Goal: Manage account settings

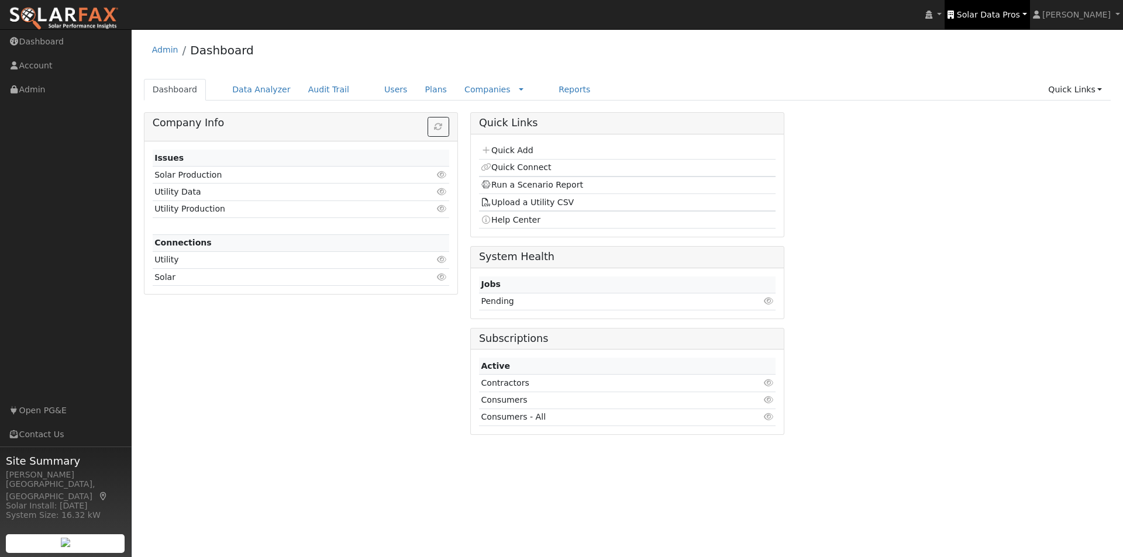
click at [1015, 12] on span "Solar Data Pros" at bounding box center [988, 14] width 63 height 9
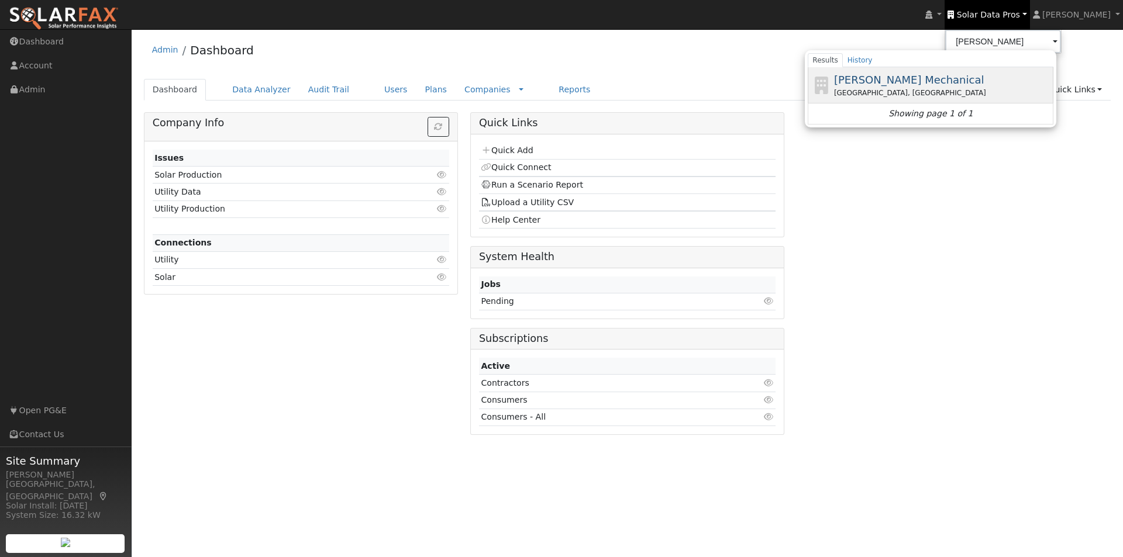
click at [899, 81] on span "[PERSON_NAME] Mechanical" at bounding box center [909, 80] width 150 height 12
type input "[PERSON_NAME] Mechanical"
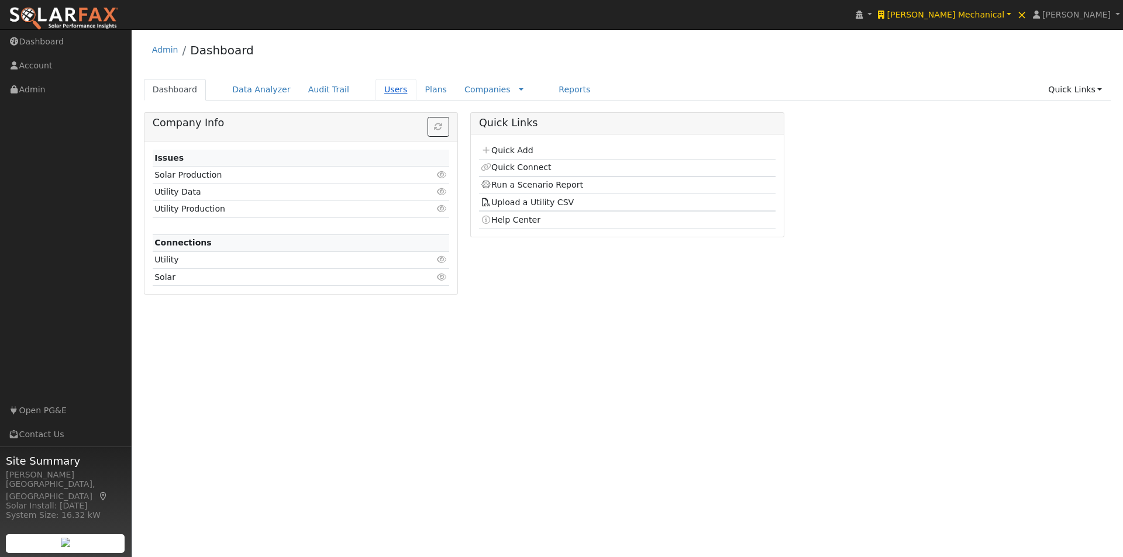
click at [377, 91] on link "Users" at bounding box center [395, 90] width 41 height 22
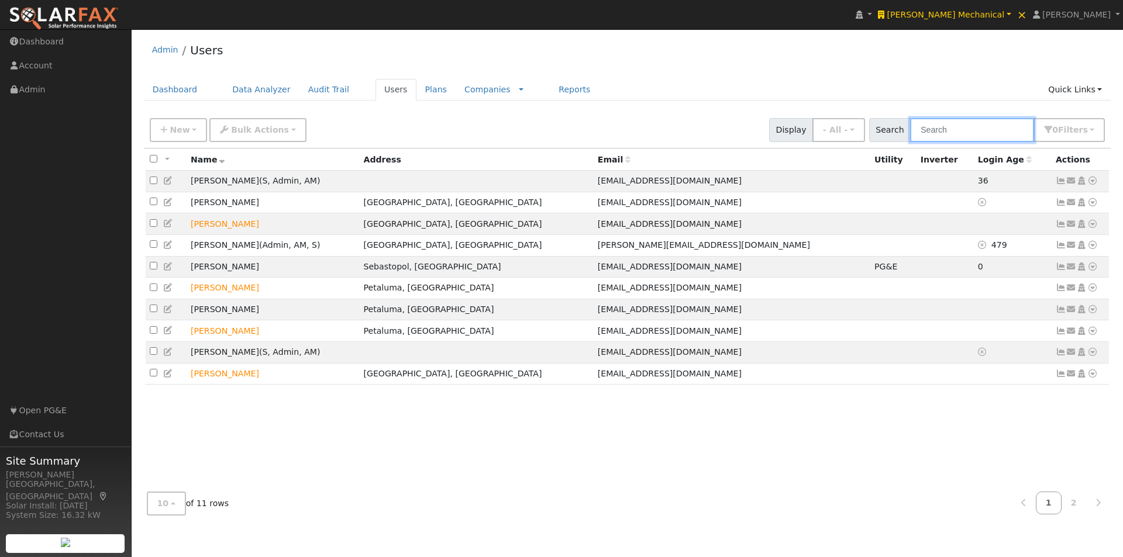
click at [997, 127] on input "text" at bounding box center [972, 130] width 124 height 24
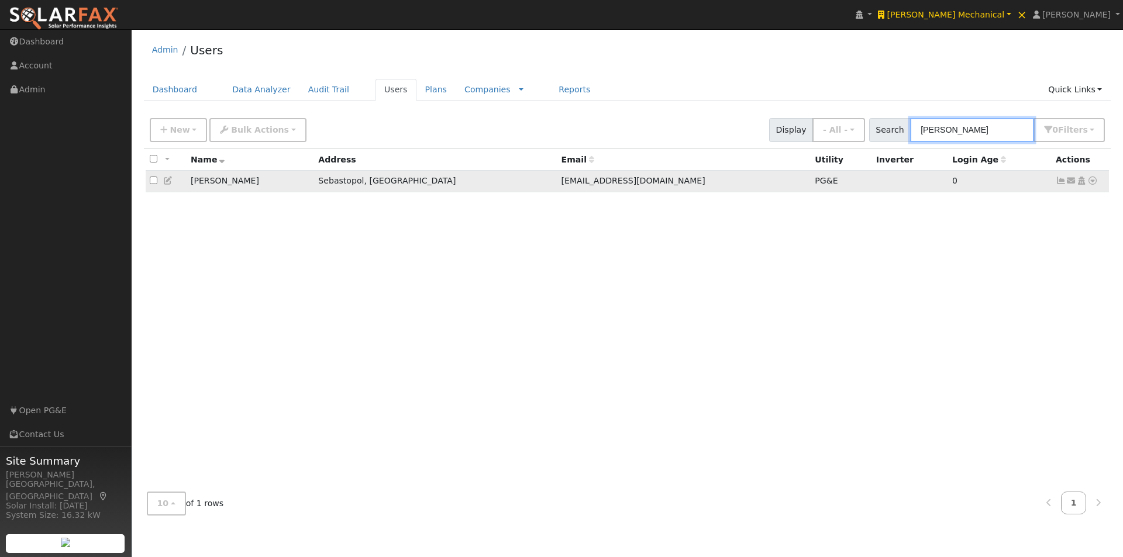
type input "lance"
click at [1060, 181] on icon at bounding box center [1061, 181] width 11 height 8
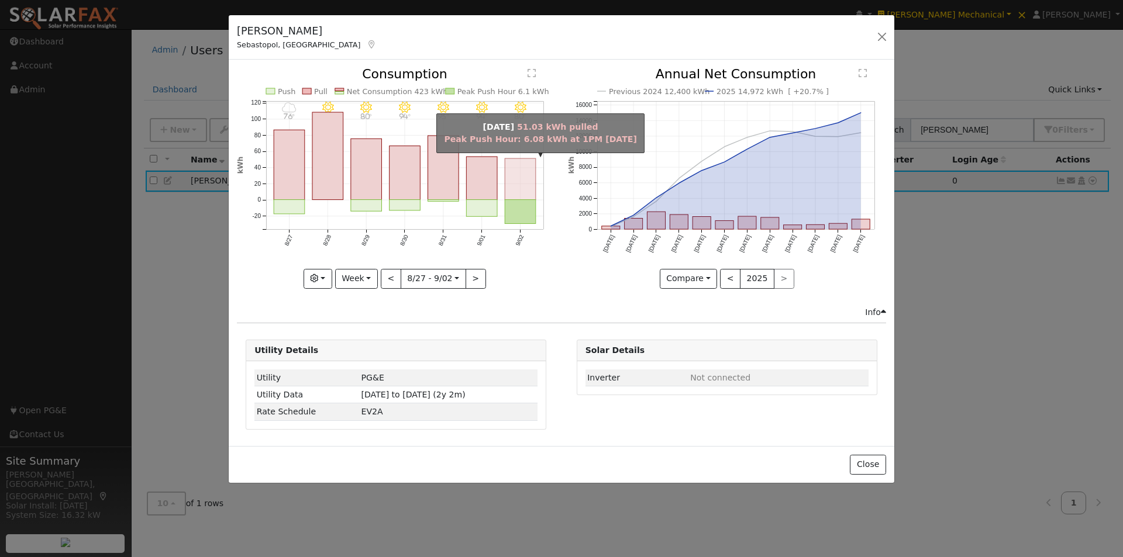
click at [523, 182] on rect "onclick=""" at bounding box center [520, 180] width 31 height 42
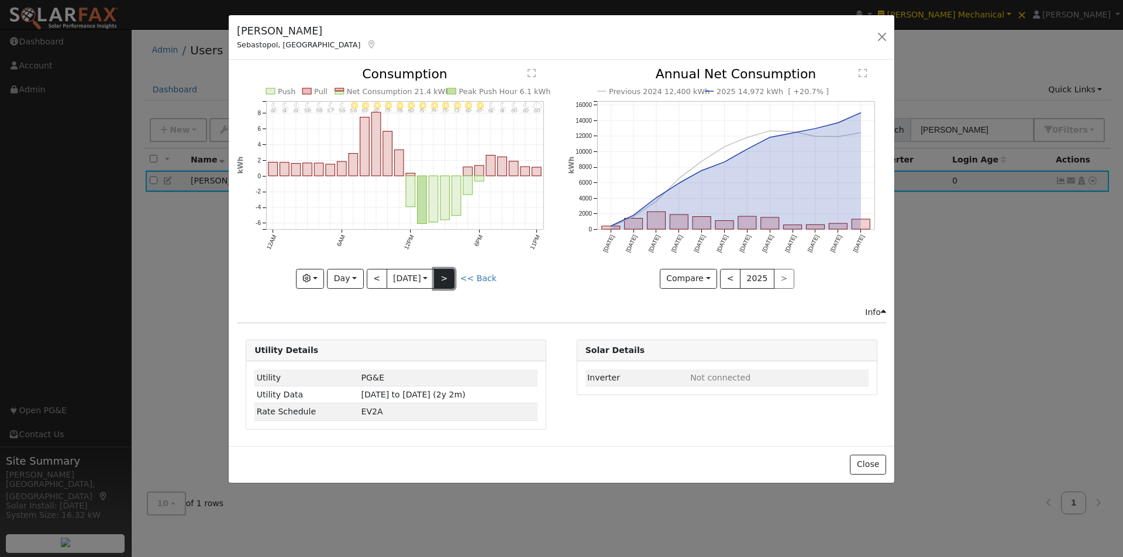
click at [447, 277] on button ">" at bounding box center [444, 279] width 20 height 20
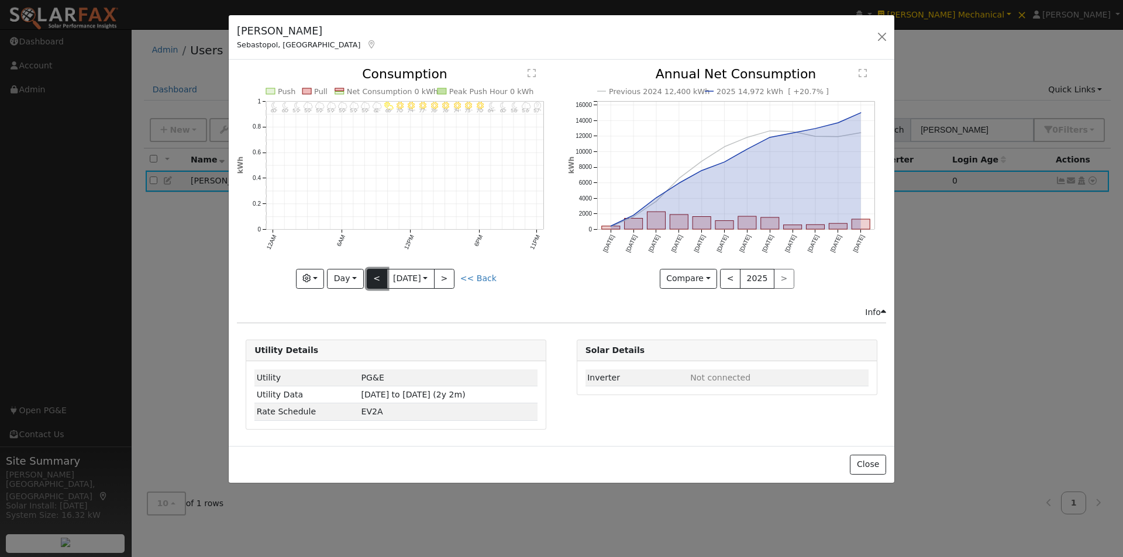
click at [373, 274] on button "<" at bounding box center [377, 279] width 20 height 20
type input "2025-09-02"
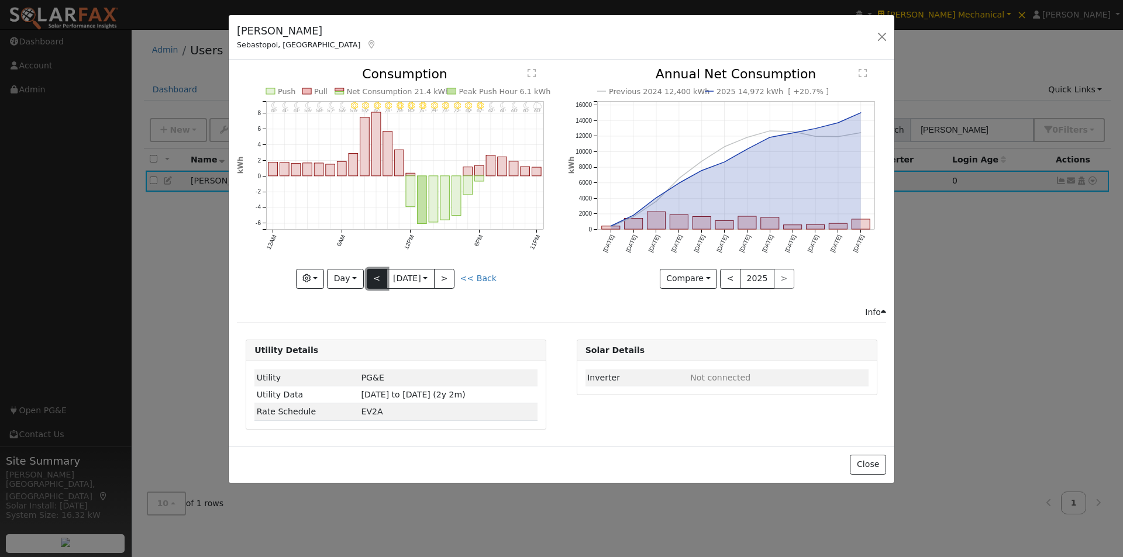
click at [374, 273] on button "<" at bounding box center [377, 279] width 20 height 20
type input "2025-09-01"
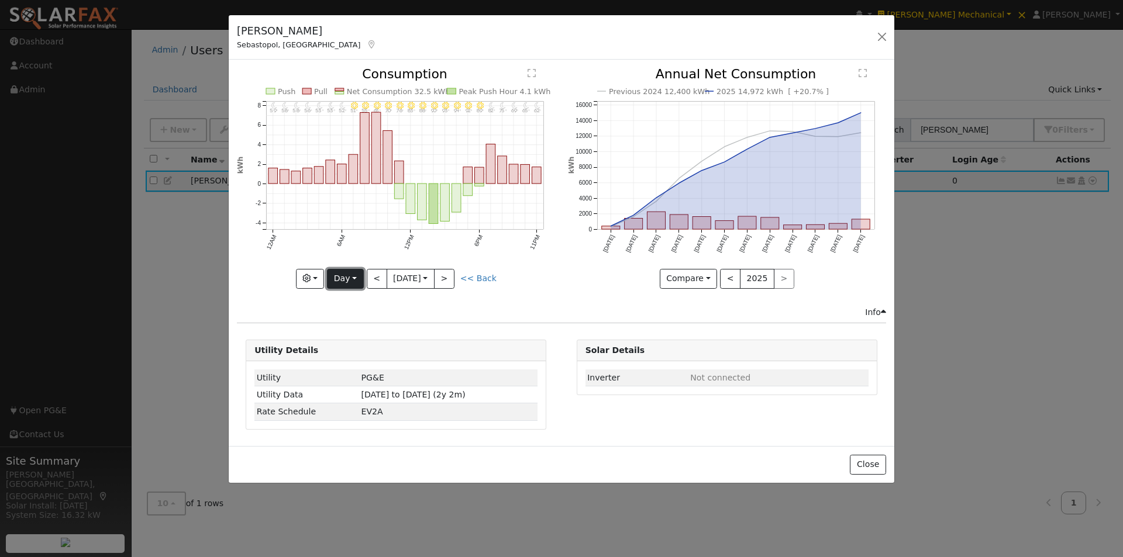
click at [345, 278] on button "Day" at bounding box center [345, 279] width 36 height 20
click at [352, 366] on link "Custom" at bounding box center [368, 369] width 81 height 16
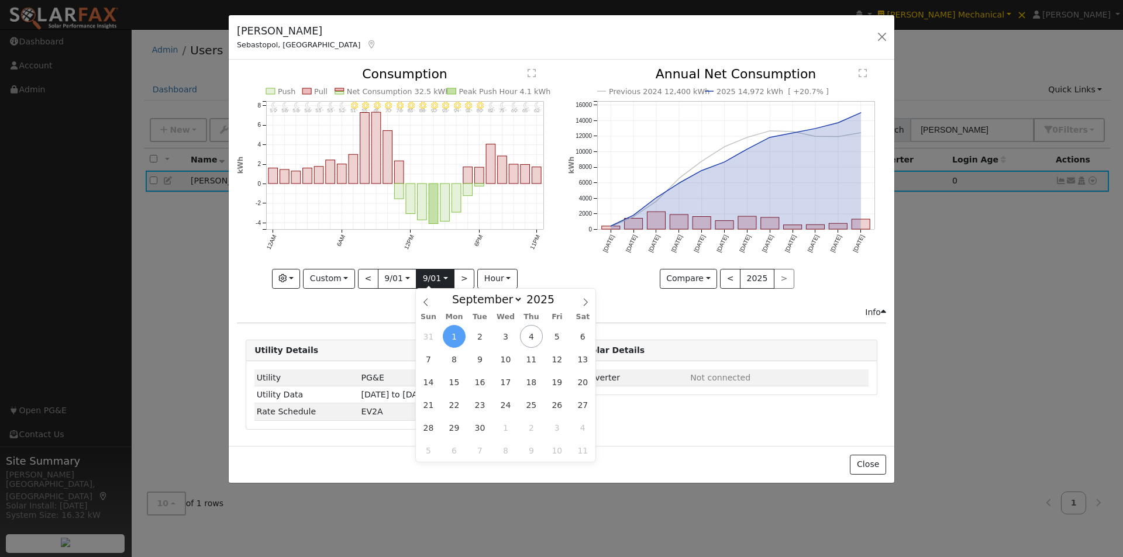
click at [445, 278] on input "2025-09-01" at bounding box center [434, 279] width 37 height 19
click at [481, 335] on span "2" at bounding box center [479, 336] width 23 height 23
type input "2025-09-02"
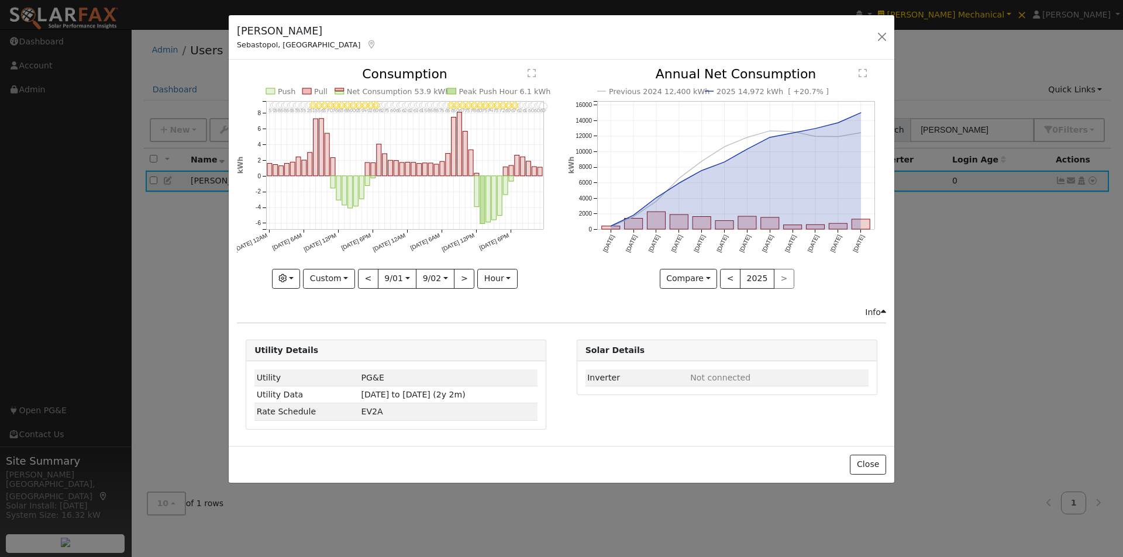
click at [595, 48] on div "Lance Marx Sebastopol, CA Default Account Default Account 1776 Sanders Rd, Seba…" at bounding box center [562, 37] width 666 height 45
